Goal: Share content: Share content

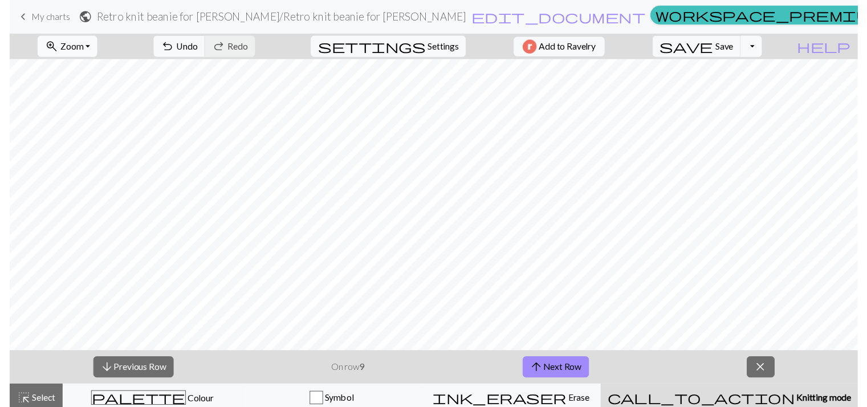
scroll to position [5, 0]
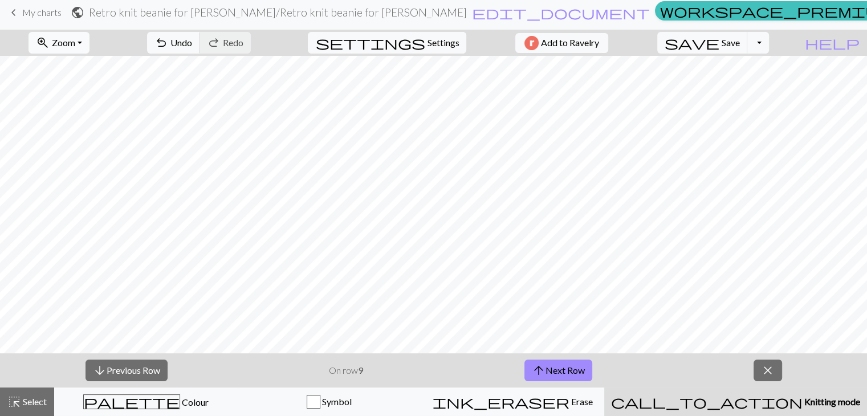
click at [75, 42] on span "Zoom" at bounding box center [63, 42] width 23 height 11
click at [87, 85] on button "Fit width" at bounding box center [74, 86] width 90 height 18
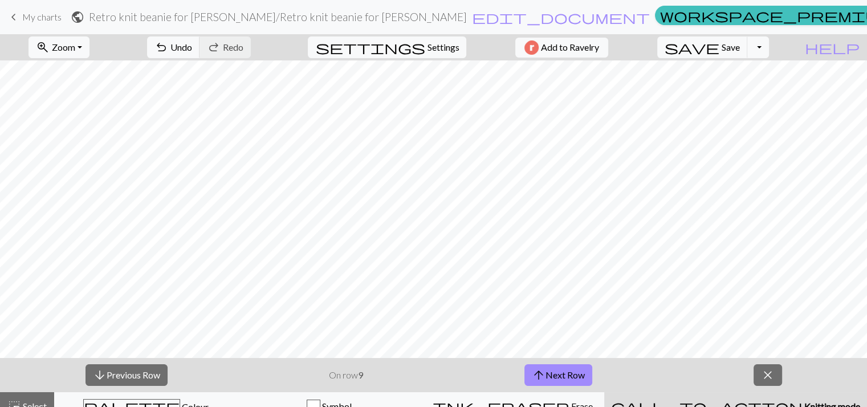
scroll to position [13, 0]
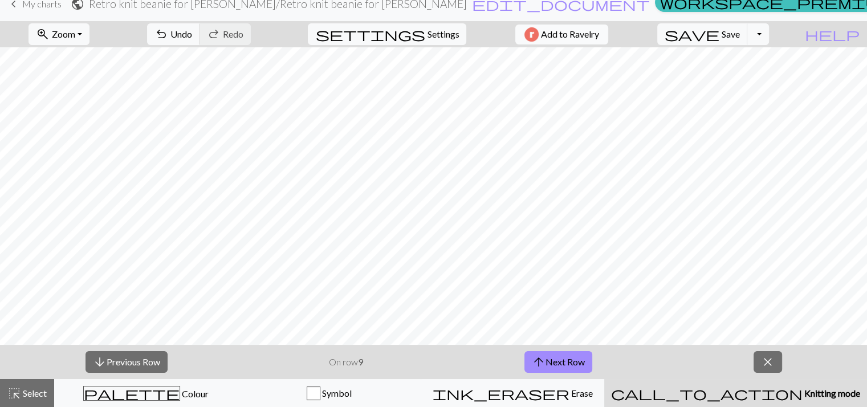
click at [597, 29] on span "Add to Ravelry" at bounding box center [570, 34] width 58 height 14
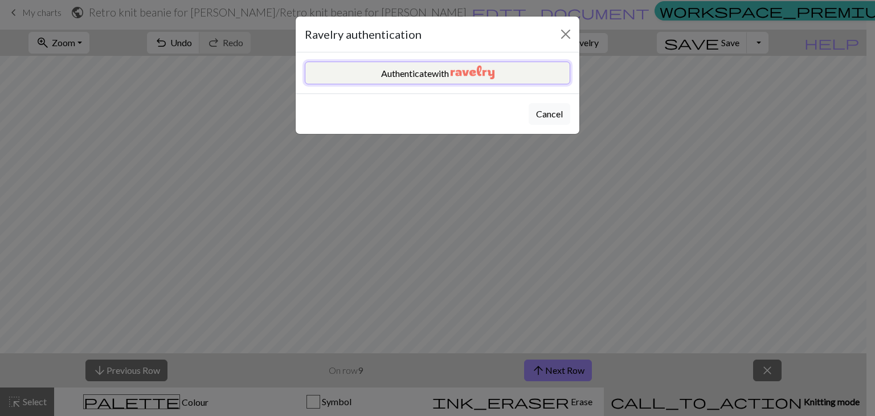
click at [529, 83] on button "Authenticate with" at bounding box center [438, 73] width 266 height 23
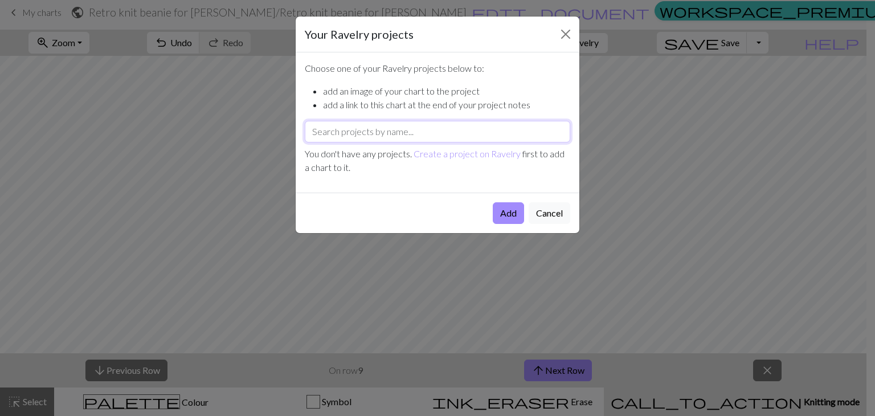
click at [449, 139] on input "text" at bounding box center [438, 132] width 266 height 22
click at [504, 208] on button "Add" at bounding box center [508, 213] width 31 height 22
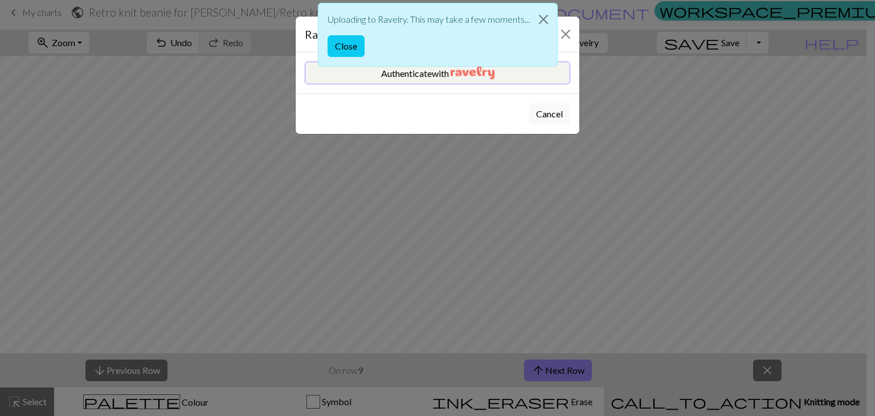
click at [562, 39] on div "Uploading to Ravelry. This may take a few moments... Close" at bounding box center [437, 38] width 875 height 76
click at [347, 36] on button "Close" at bounding box center [346, 46] width 37 height 22
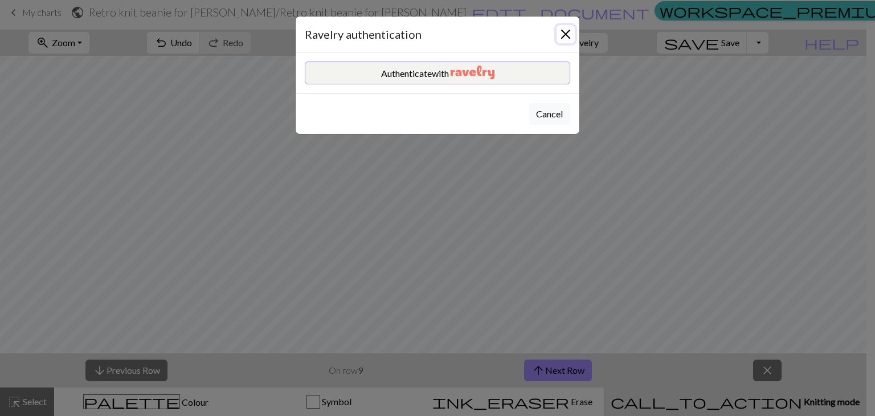
click at [560, 26] on button "Close" at bounding box center [566, 34] width 18 height 18
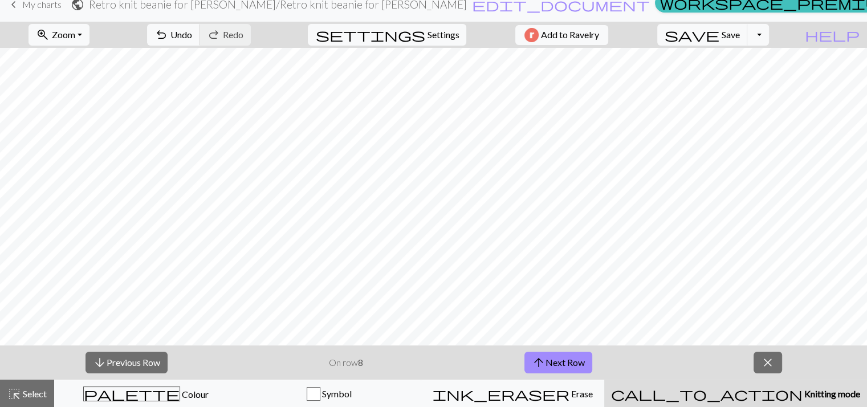
scroll to position [13, 0]
